Goal: Task Accomplishment & Management: Manage account settings

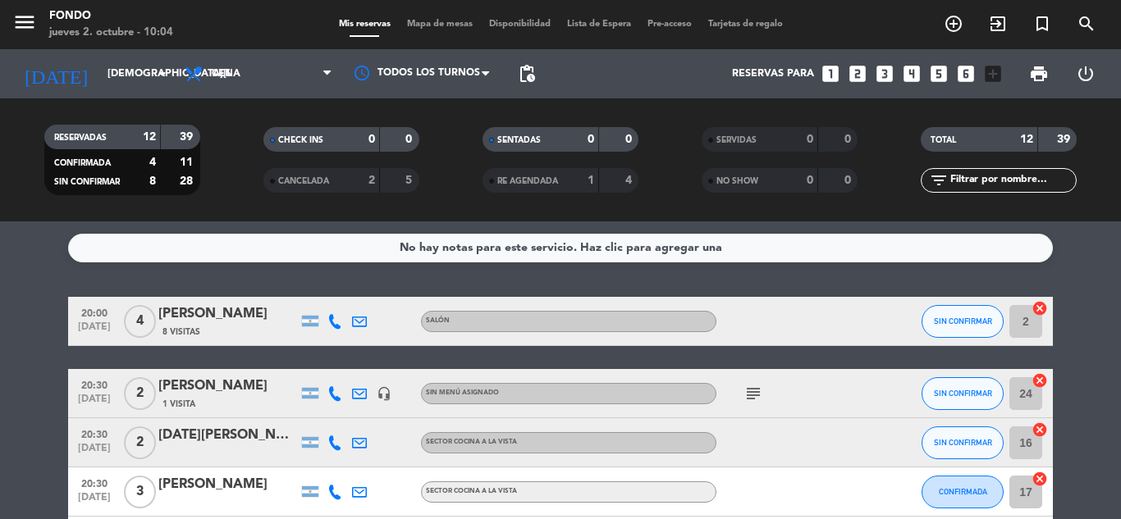
scroll to position [708, 0]
click at [99, 65] on input "[DEMOGRAPHIC_DATA][DATE]" at bounding box center [168, 74] width 139 height 28
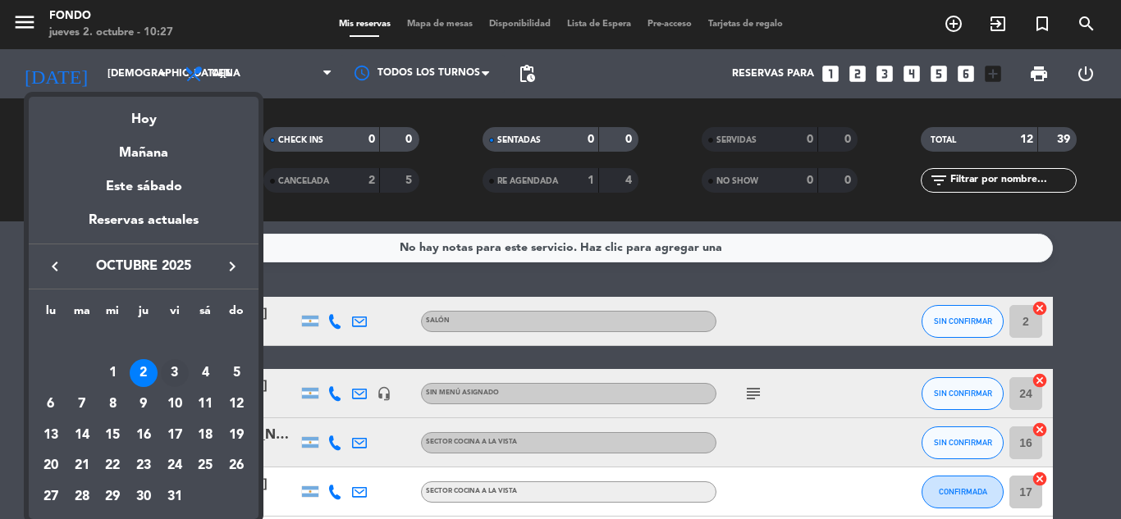
click at [173, 377] on div "3" at bounding box center [175, 373] width 28 height 28
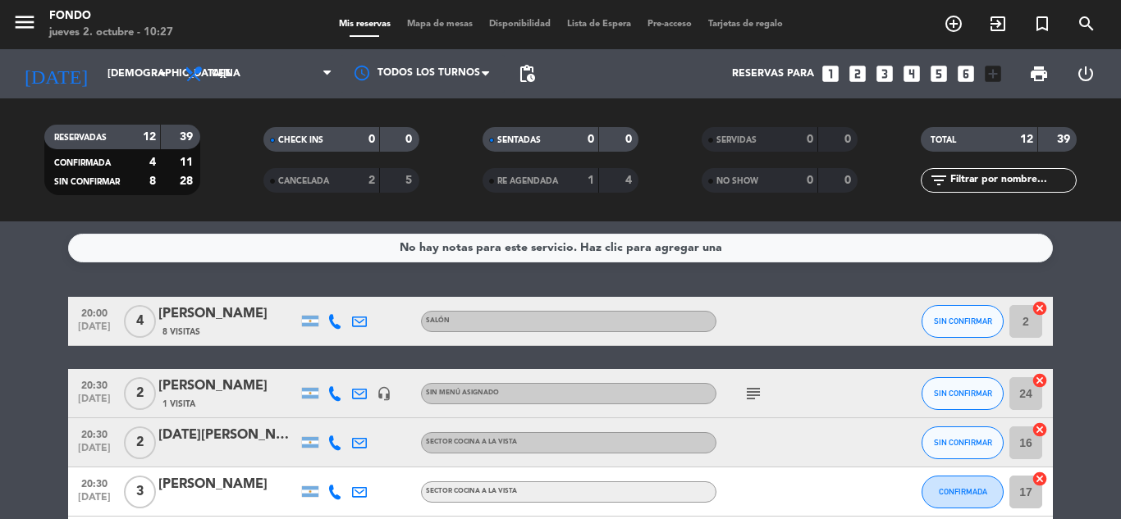
type input "[DATE]"
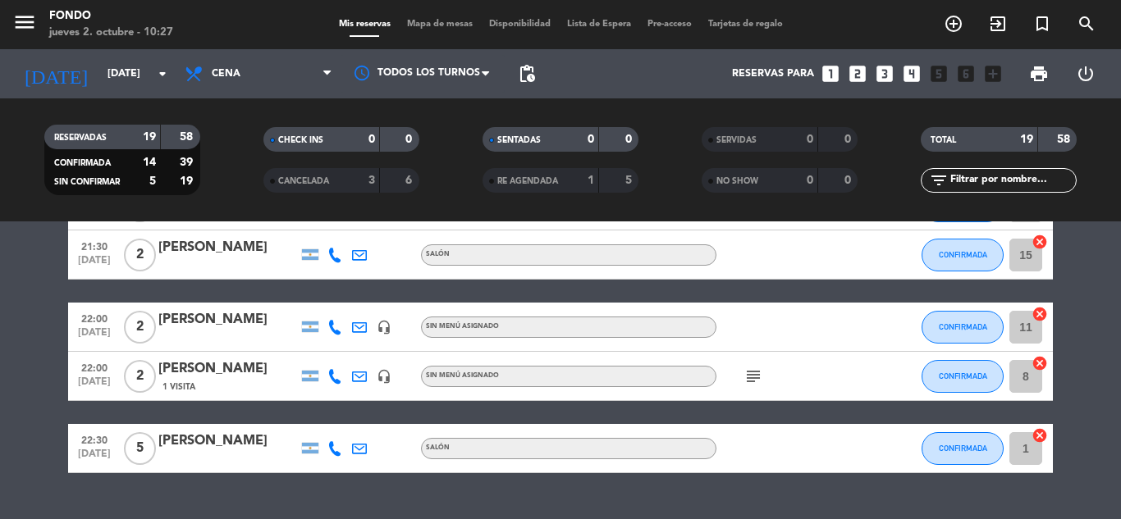
scroll to position [919, 0]
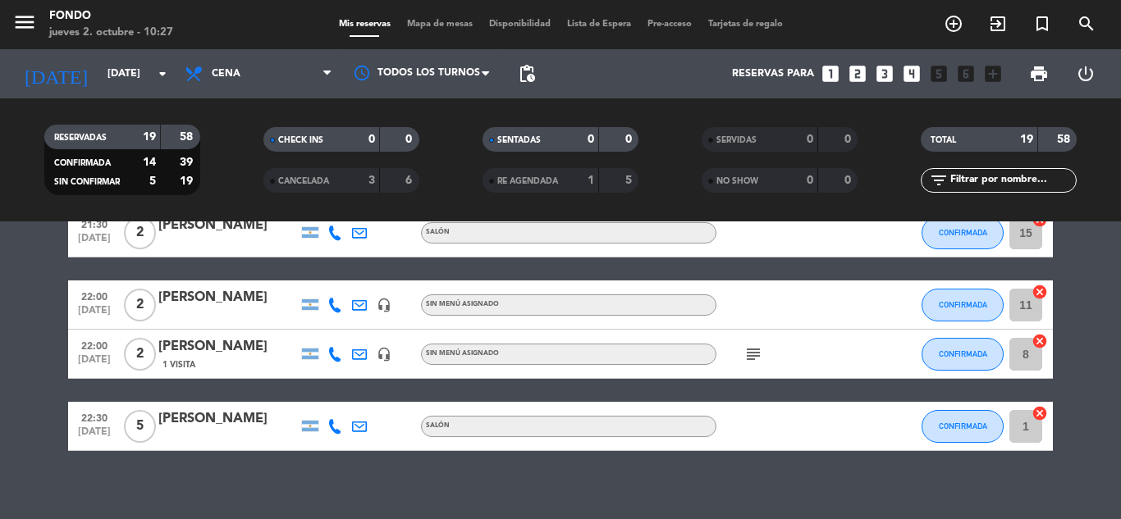
click at [448, 21] on span "Mapa de mesas" at bounding box center [440, 24] width 82 height 9
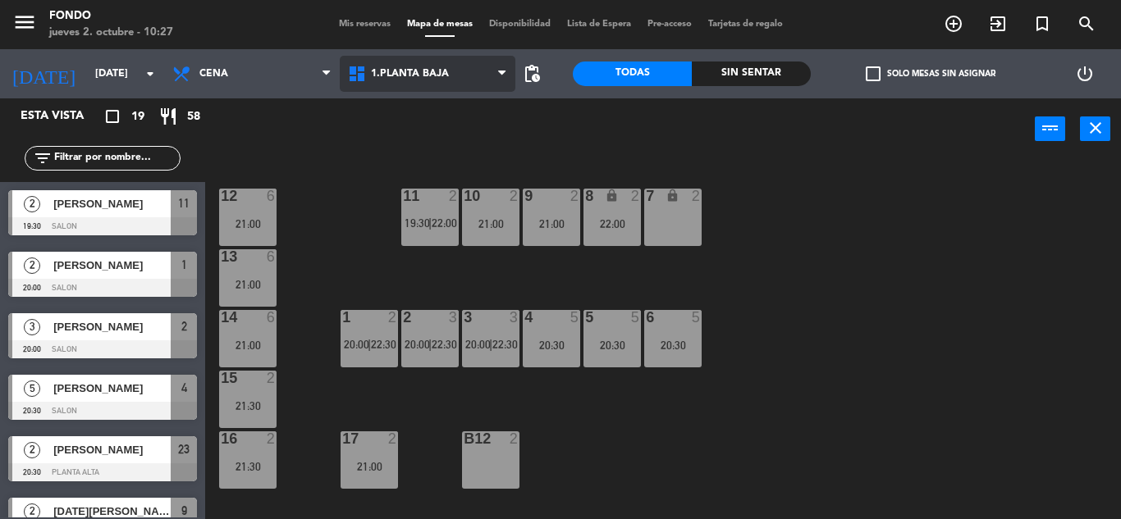
click at [411, 77] on span "1.Planta Baja" at bounding box center [410, 73] width 78 height 11
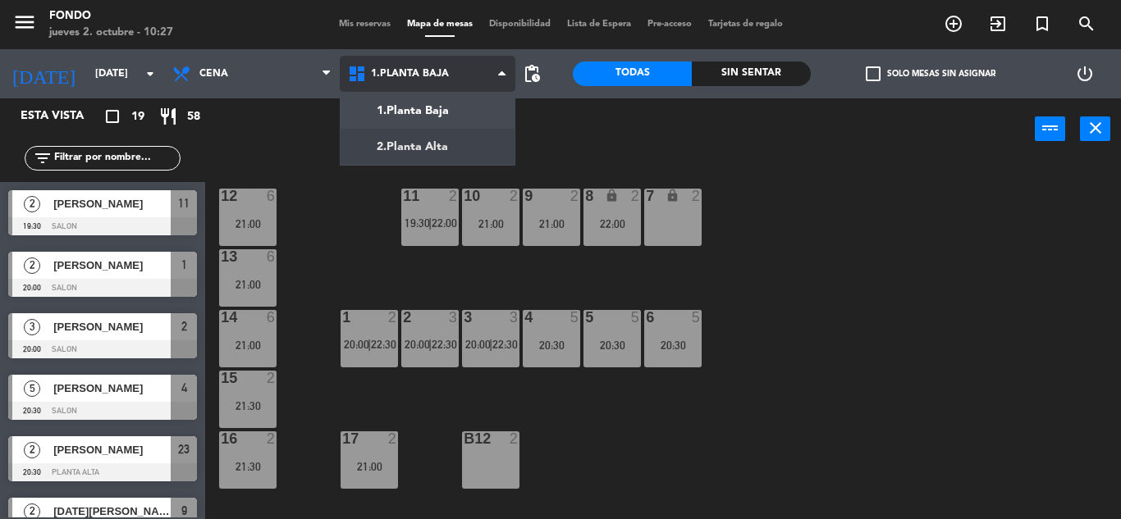
click at [417, 137] on ng-component "menu Fondo [DATE] 2. octubre - 10:27 Mis reservas Mapa de mesas Disponibilidad …" at bounding box center [560, 259] width 1121 height 519
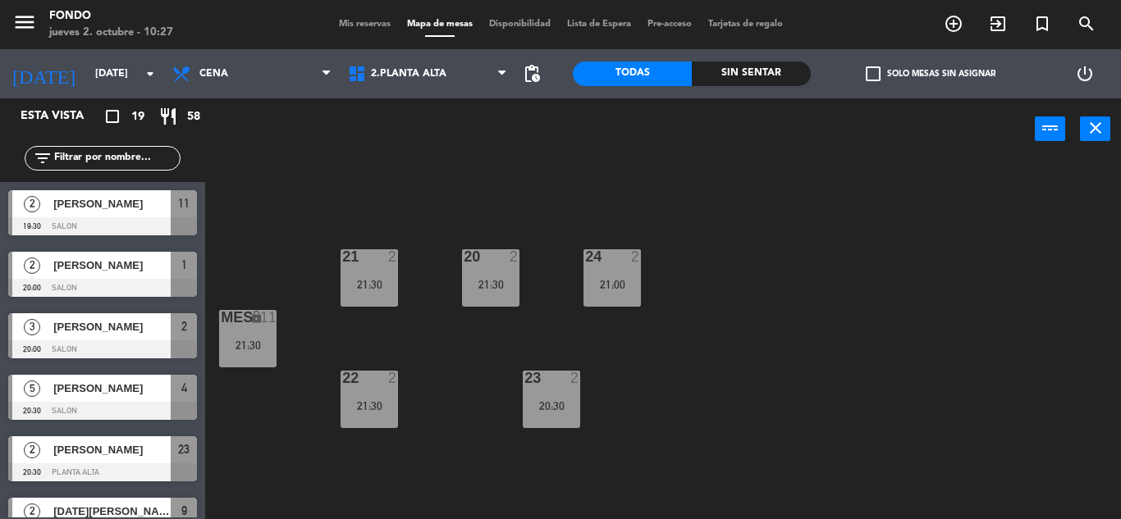
click at [347, 25] on span "Mis reservas" at bounding box center [365, 24] width 68 height 9
